Goal: Check status: Check status

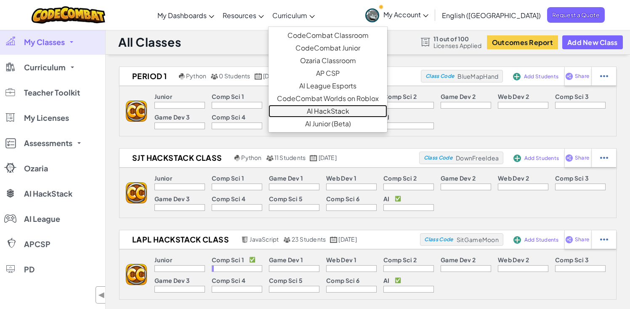
click at [364, 112] on link "AI HackStack" at bounding box center [328, 111] width 119 height 13
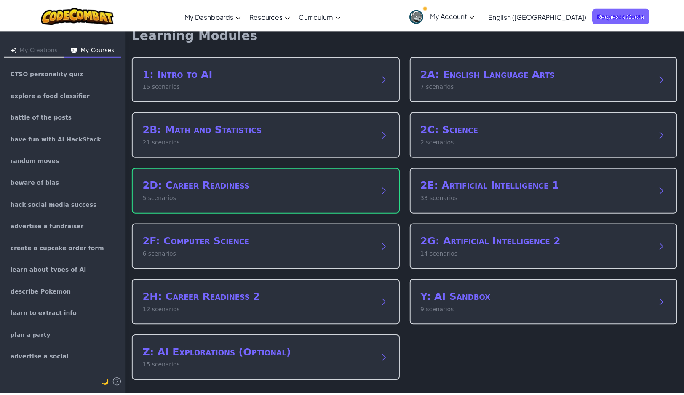
scroll to position [16, 0]
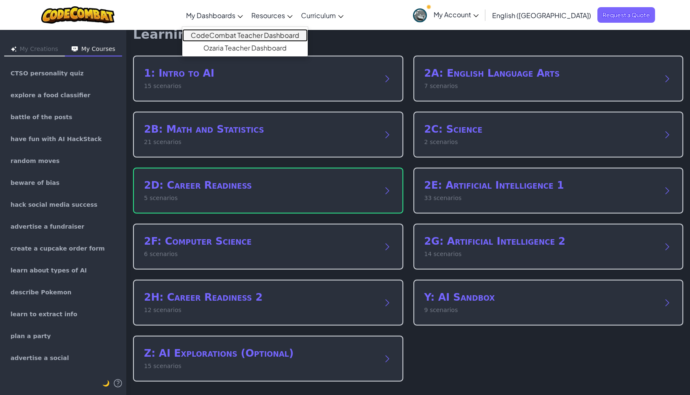
click at [259, 31] on link "CodeCombat Teacher Dashboard" at bounding box center [245, 35] width 126 height 13
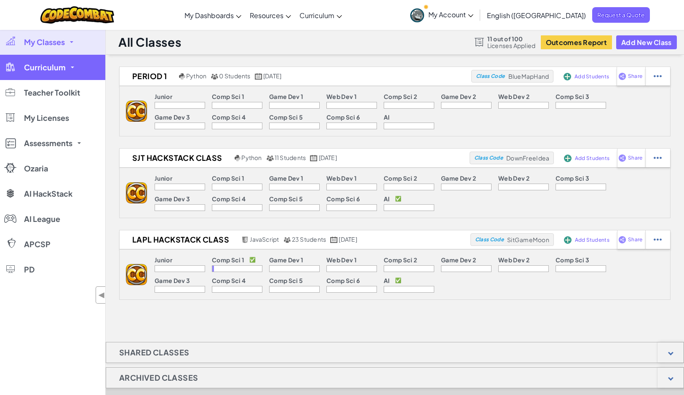
click at [64, 68] on link "Curriculum" at bounding box center [52, 67] width 105 height 25
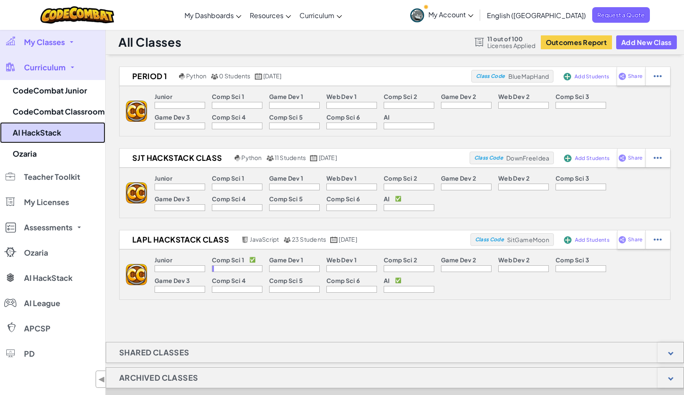
click at [61, 124] on link "AI HackStack" at bounding box center [52, 132] width 105 height 21
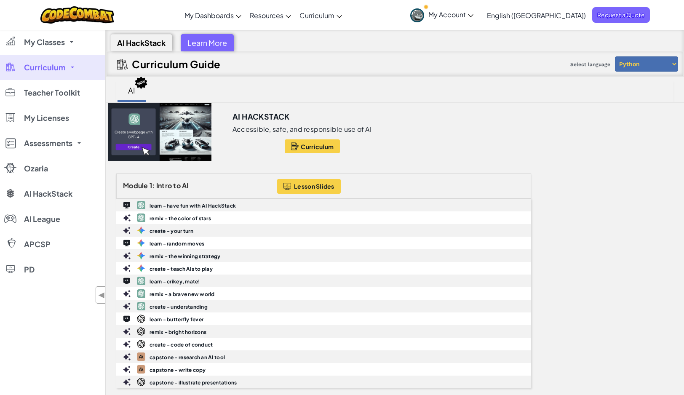
click at [68, 65] on link "Curriculum" at bounding box center [52, 67] width 105 height 25
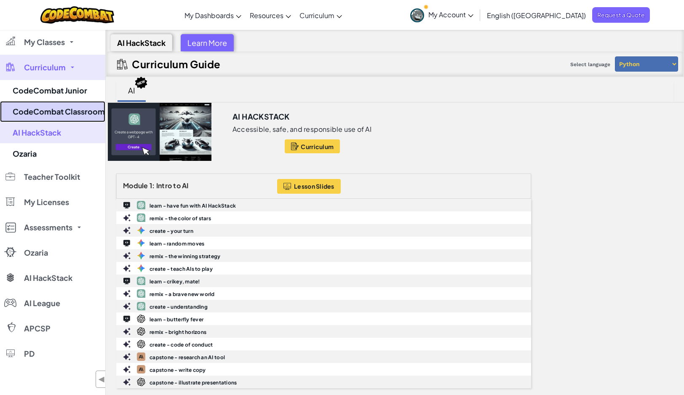
click at [77, 115] on link "CodeCombat Classroom" at bounding box center [52, 111] width 105 height 21
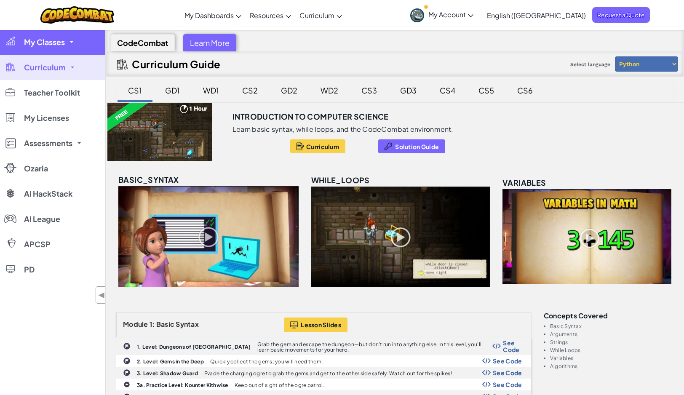
click at [65, 46] on link "My Classes" at bounding box center [52, 41] width 105 height 25
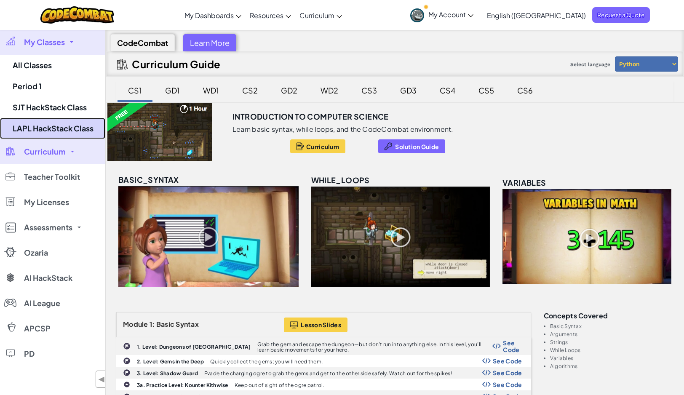
click at [76, 130] on link "LAPL HackStack Class" at bounding box center [52, 128] width 105 height 21
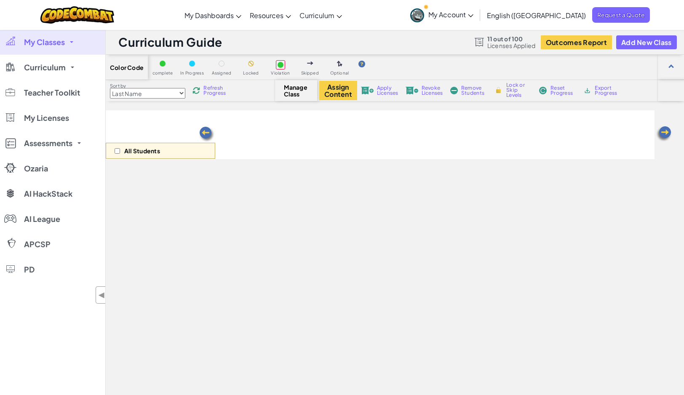
select select "663b25f11c568468efc8adde"
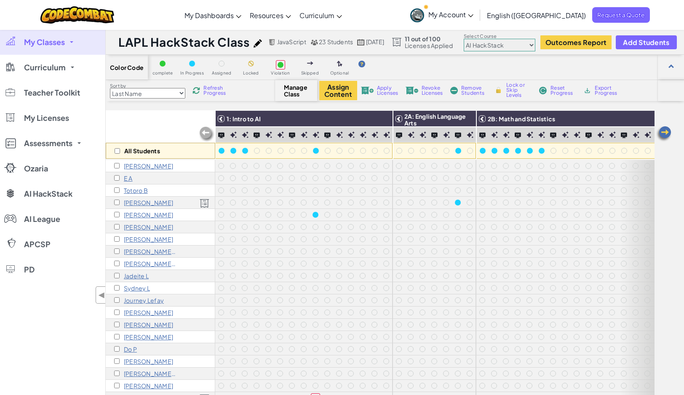
click at [69, 45] on link "My Classes" at bounding box center [52, 41] width 105 height 25
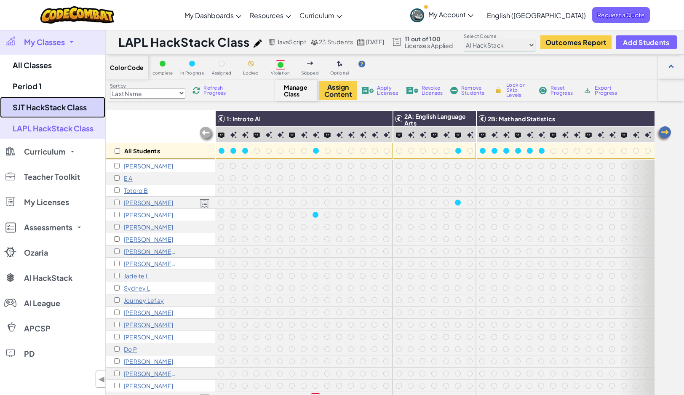
click at [66, 108] on link "SJT HackStack Class" at bounding box center [52, 107] width 105 height 21
select select "663b25f11c568468efc8adde"
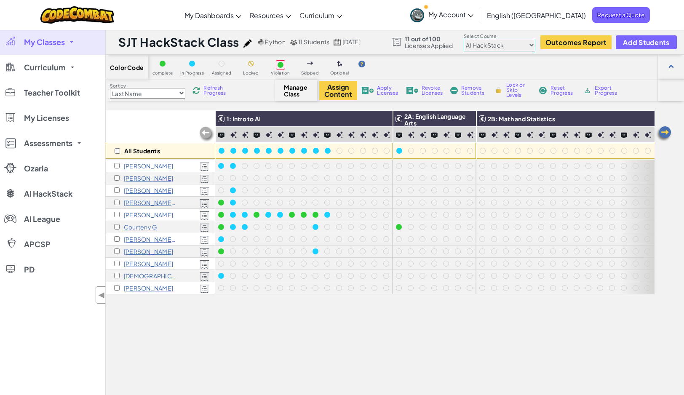
click at [150, 212] on p "[PERSON_NAME]" at bounding box center [148, 214] width 49 height 7
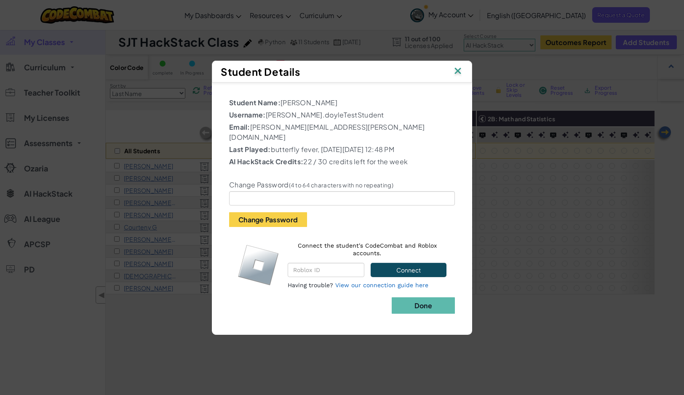
click at [461, 77] on img at bounding box center [457, 71] width 11 height 13
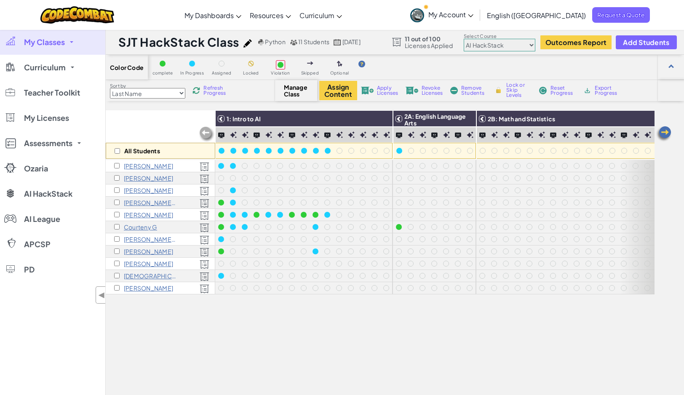
click at [148, 169] on div "[PERSON_NAME]" at bounding box center [161, 166] width 110 height 12
click at [147, 166] on p "[PERSON_NAME]" at bounding box center [148, 166] width 49 height 7
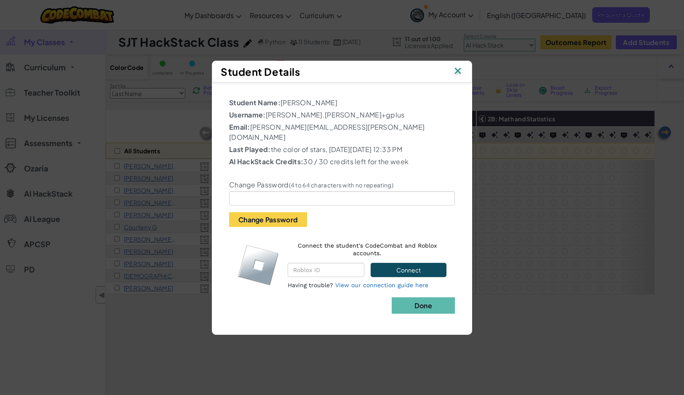
click at [458, 72] on img at bounding box center [457, 71] width 11 height 13
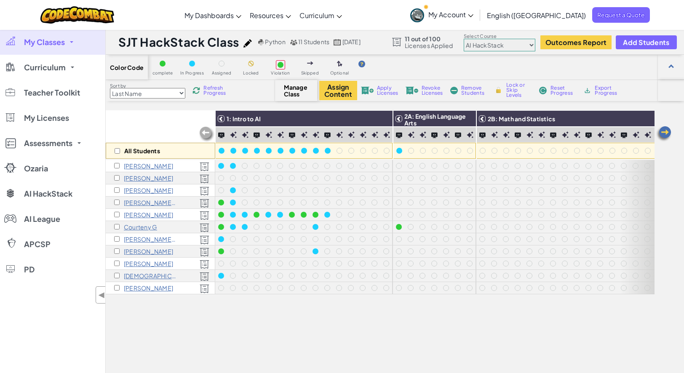
click at [141, 166] on p "[PERSON_NAME]" at bounding box center [148, 166] width 49 height 7
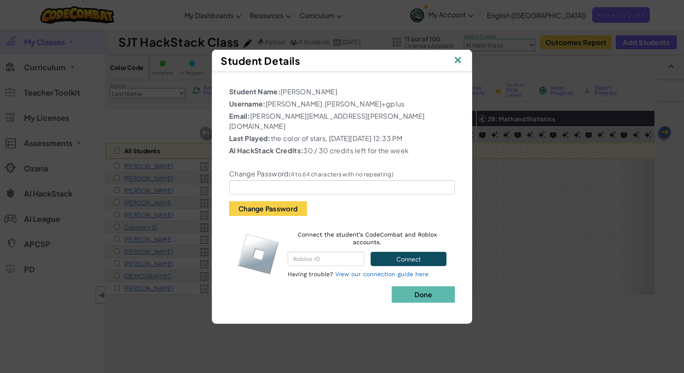
drag, startPoint x: 224, startPoint y: 142, endPoint x: 446, endPoint y: 147, distance: 221.2
click at [446, 147] on div "Student Name: [PERSON_NAME] Username: [PERSON_NAME].[PERSON_NAME]+gplus Email: …" at bounding box center [342, 193] width 252 height 235
click at [457, 64] on img at bounding box center [457, 60] width 11 height 13
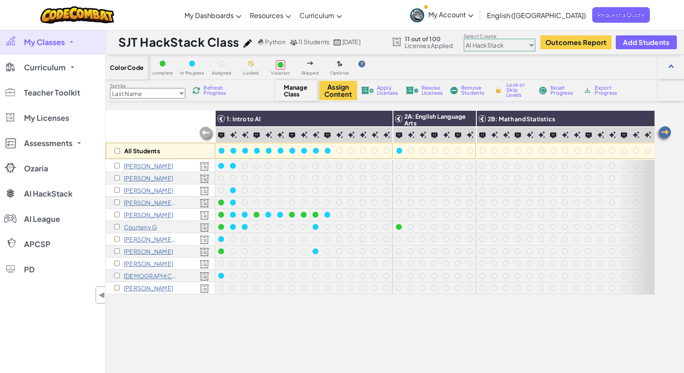
click at [135, 214] on p "[PERSON_NAME]" at bounding box center [148, 214] width 49 height 7
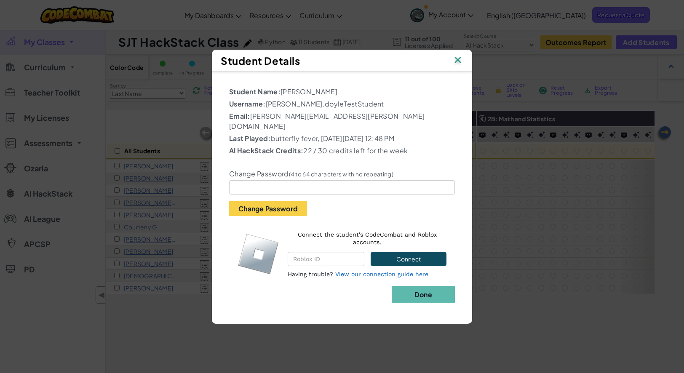
drag, startPoint x: 447, startPoint y: 145, endPoint x: 164, endPoint y: 158, distance: 283.3
click at [174, 153] on div "Student Details Student Name: [PERSON_NAME] Username: [PERSON_NAME].doyleTestSt…" at bounding box center [342, 186] width 684 height 373
click at [460, 67] on img at bounding box center [457, 60] width 11 height 13
